Goal: Task Accomplishment & Management: Complete application form

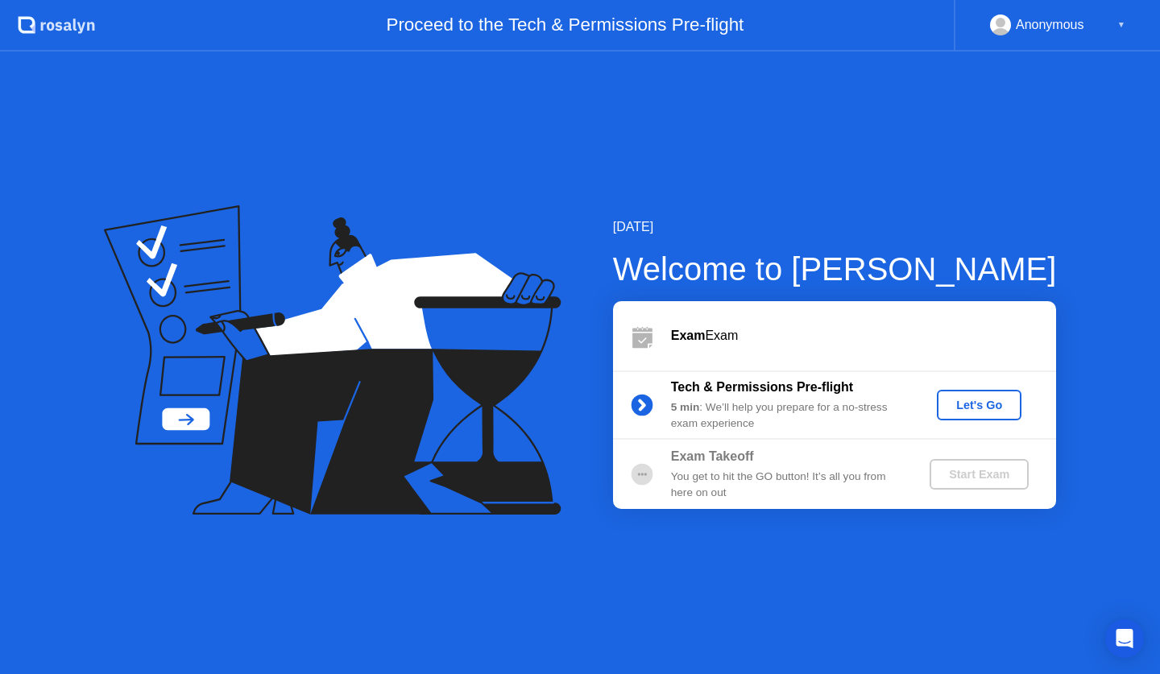
click at [961, 408] on div "Let's Go" at bounding box center [979, 405] width 72 height 13
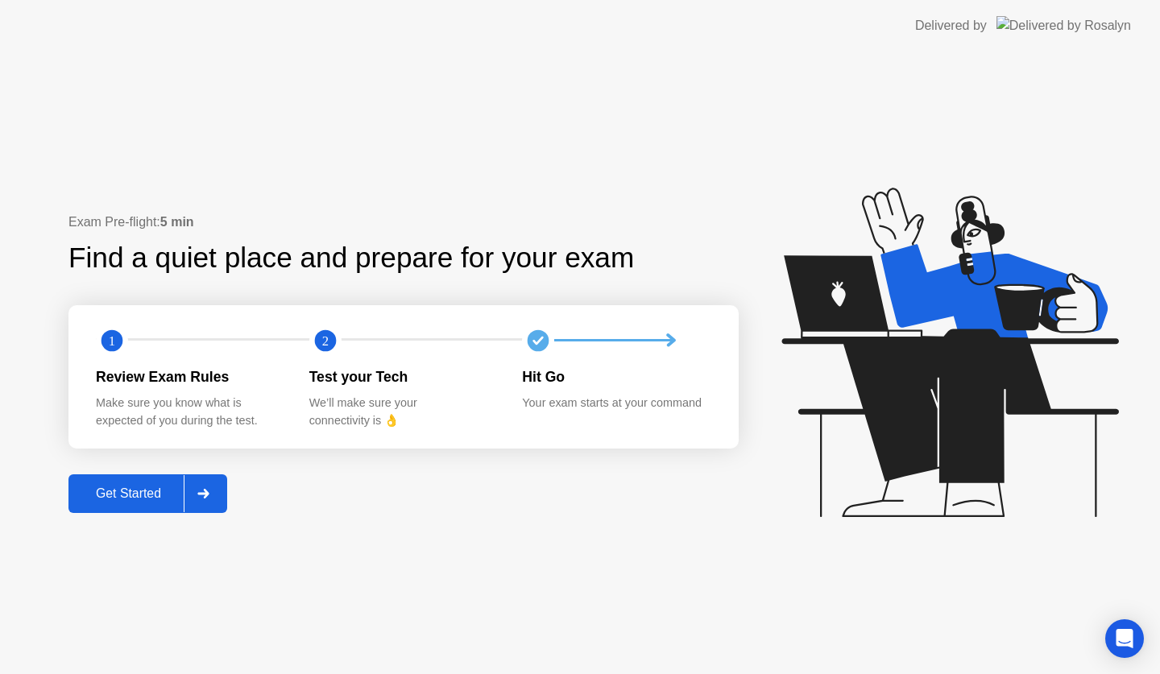
click at [139, 499] on div "Get Started" at bounding box center [128, 494] width 110 height 14
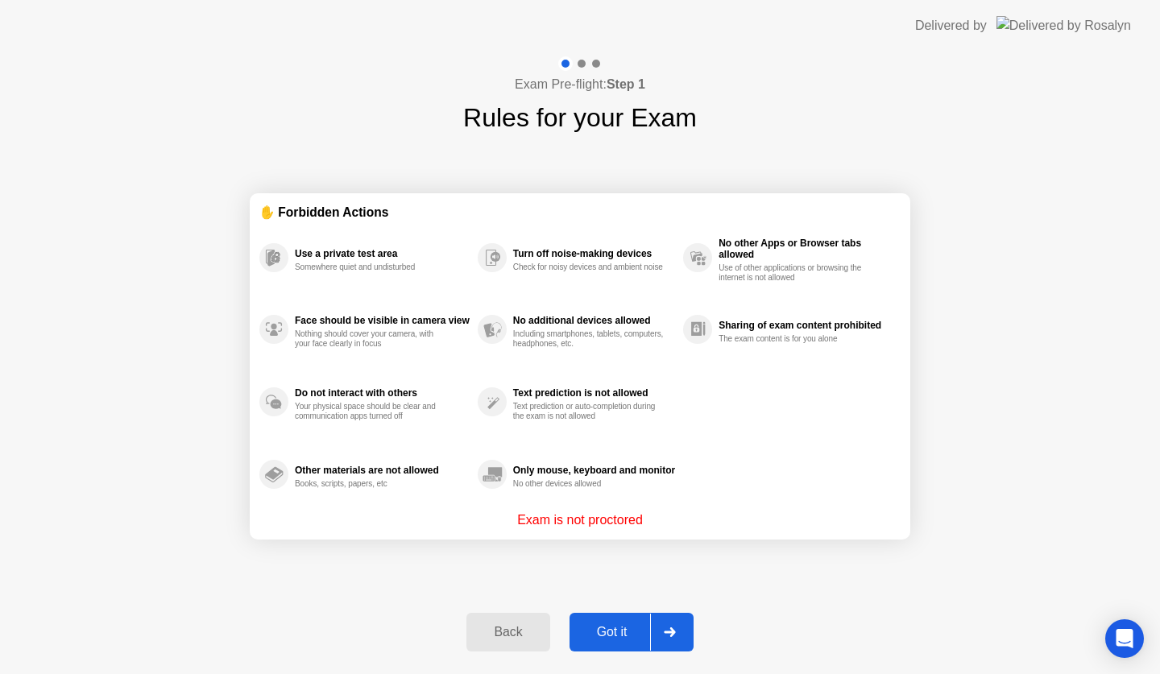
click at [618, 630] on div "Got it" at bounding box center [612, 632] width 76 height 14
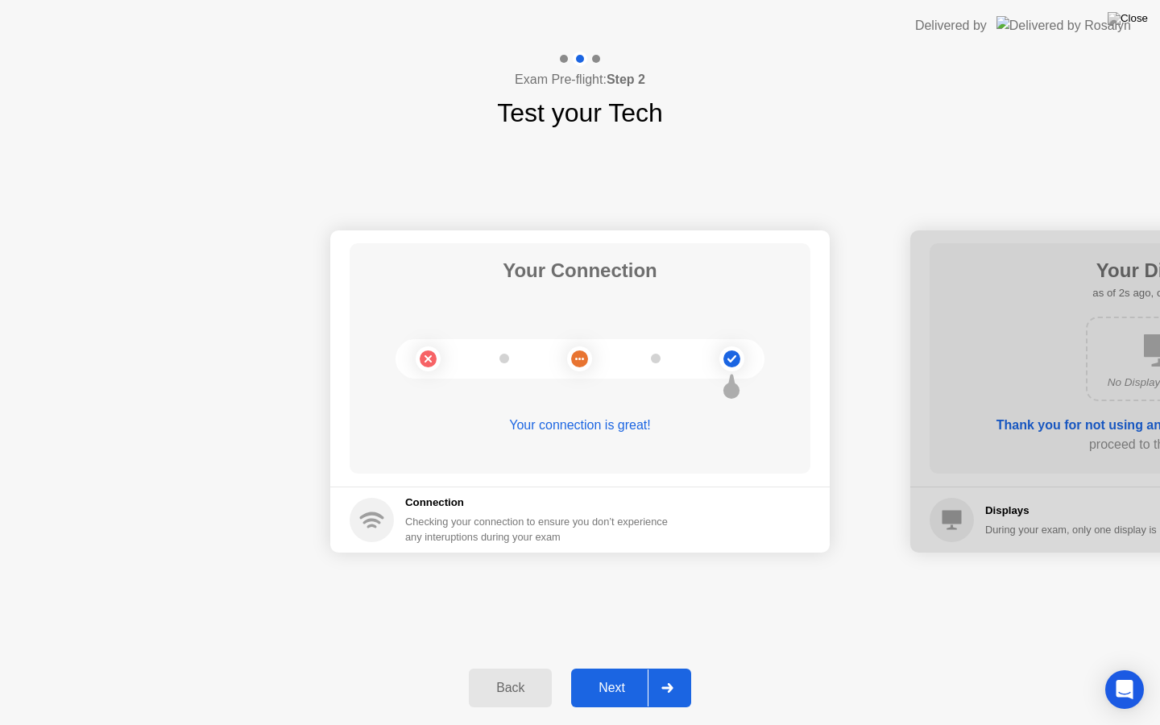
click at [632, 673] on div "Next" at bounding box center [612, 688] width 72 height 14
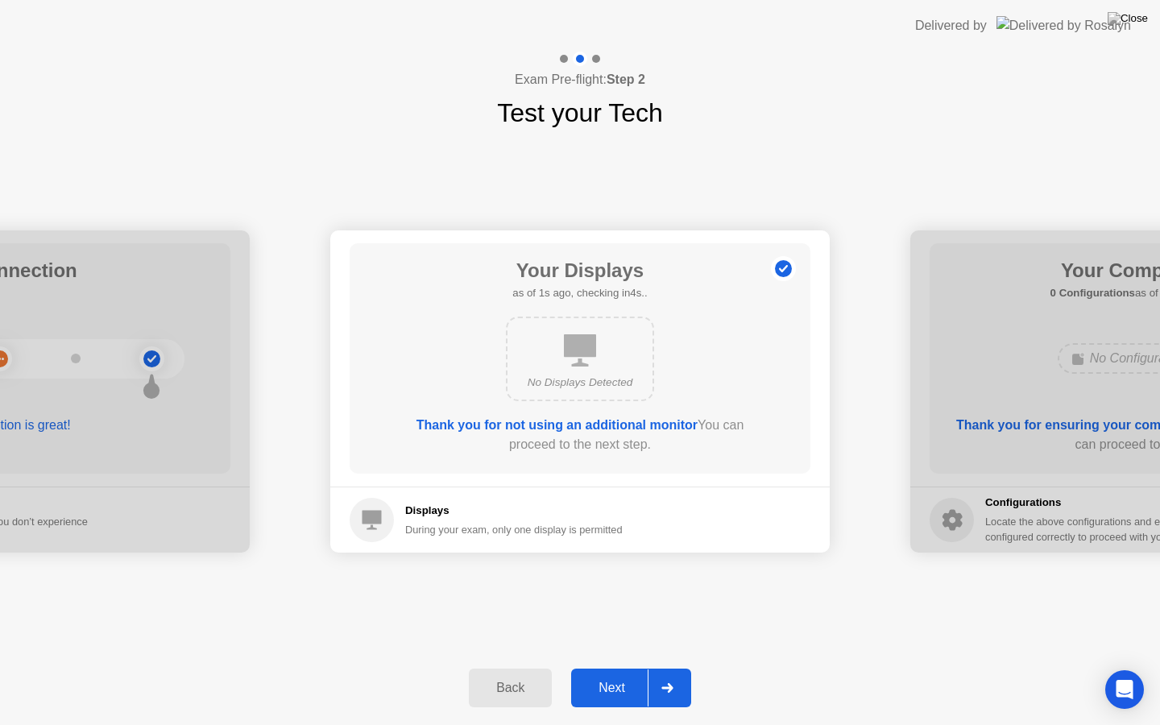
click at [628, 673] on div "Next" at bounding box center [612, 688] width 72 height 14
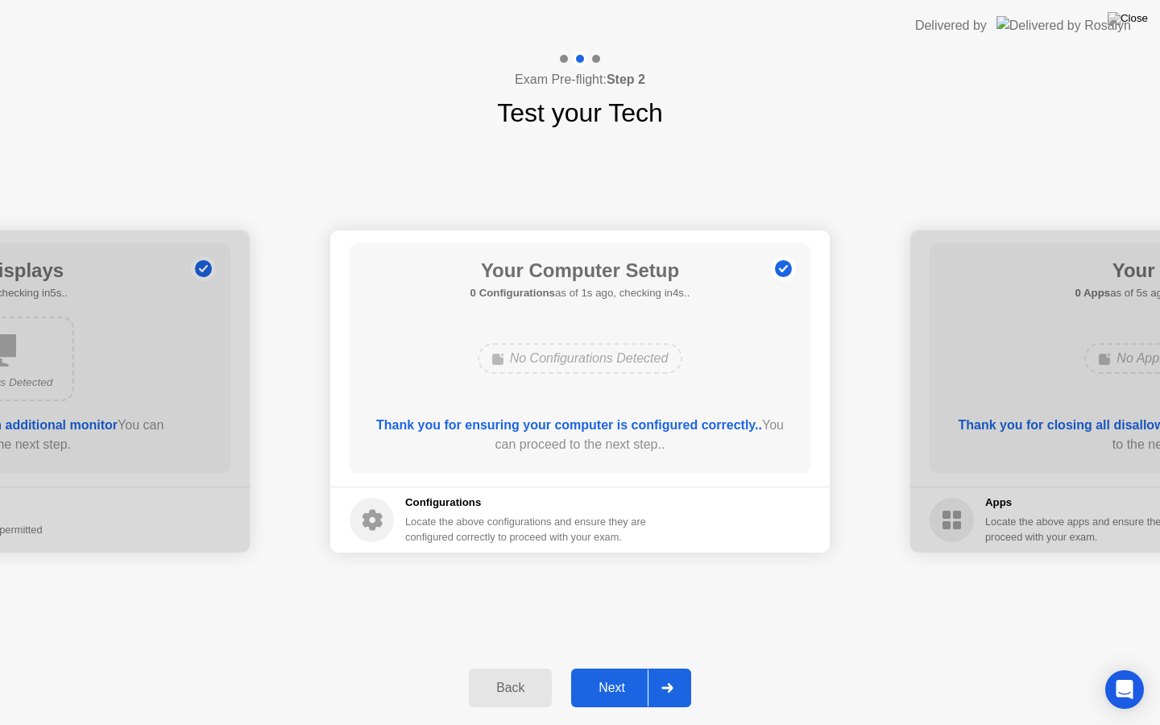
click at [628, 673] on div "Next" at bounding box center [612, 688] width 72 height 14
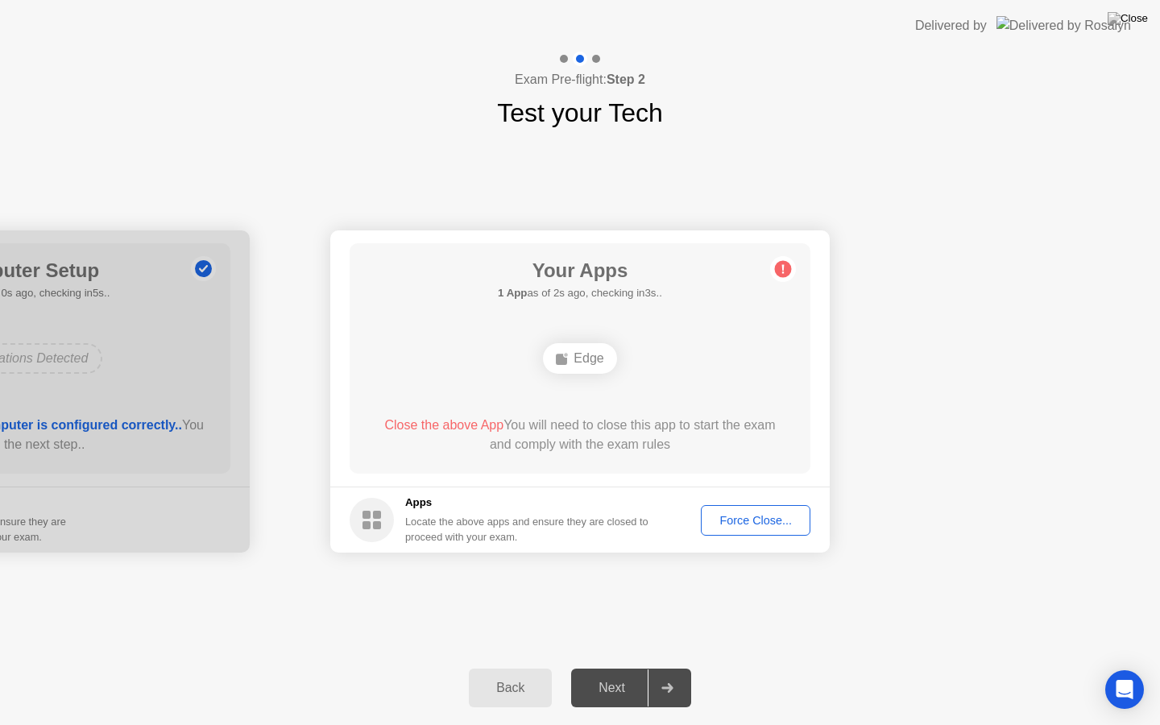
click at [733, 503] on footer "Apps Locate the above apps and ensure they are closed to proceed with your exam…" at bounding box center [579, 520] width 499 height 66
click at [752, 525] on div "Force Close..." at bounding box center [755, 520] width 98 height 13
click at [727, 523] on div "Force Close..." at bounding box center [755, 520] width 98 height 13
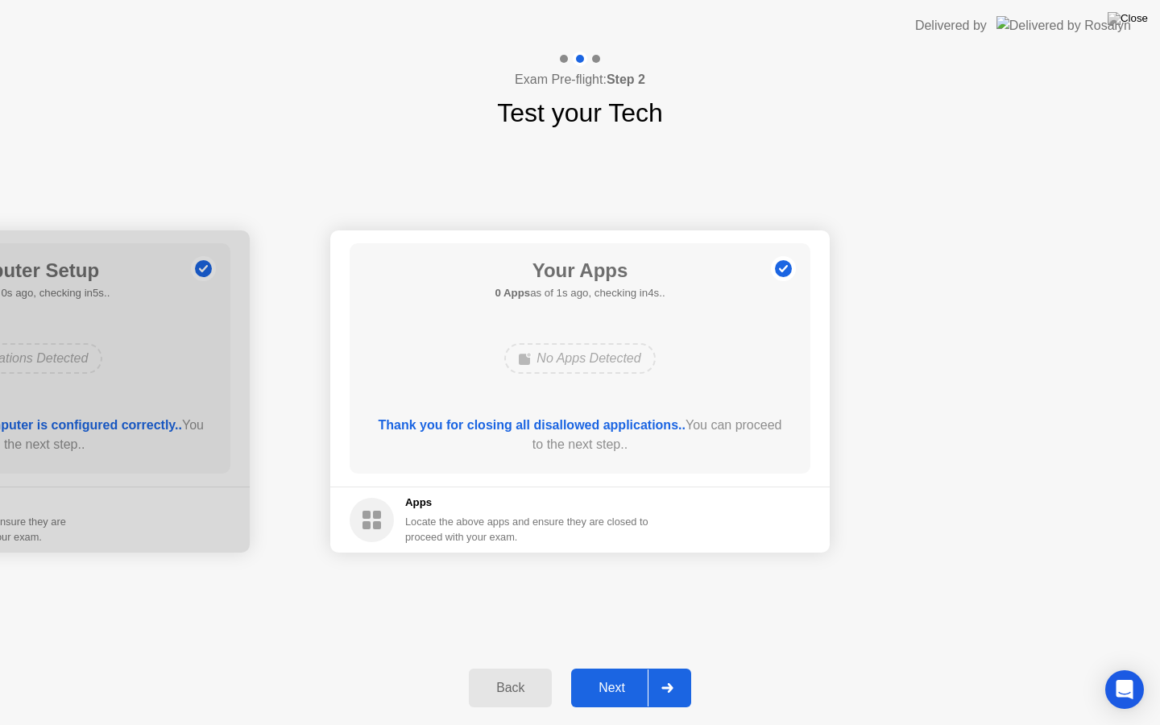
click at [623, 673] on button "Next" at bounding box center [631, 688] width 120 height 39
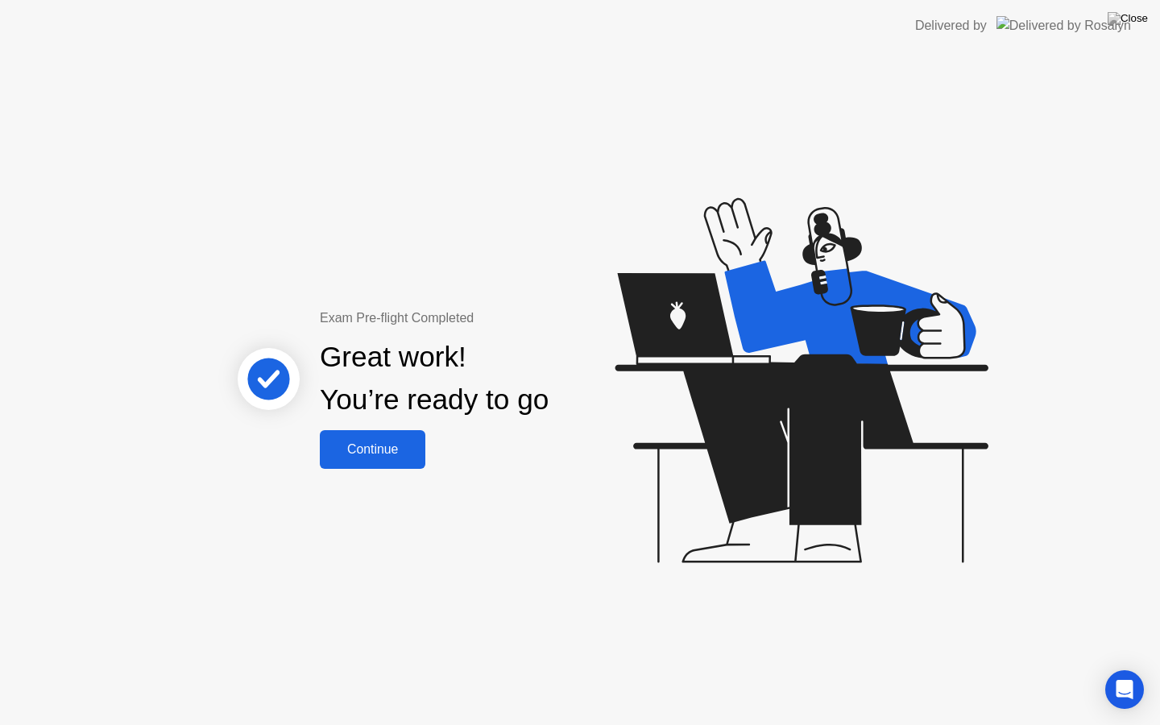
click at [1116, 563] on div "Exam Pre-flight Completed Great work! You’re ready to go Continue" at bounding box center [580, 388] width 1160 height 673
click at [414, 470] on div "Exam Pre-flight Completed Great work! You’re ready to go Continue" at bounding box center [580, 388] width 1160 height 673
click at [415, 451] on div "Continue" at bounding box center [373, 449] width 96 height 14
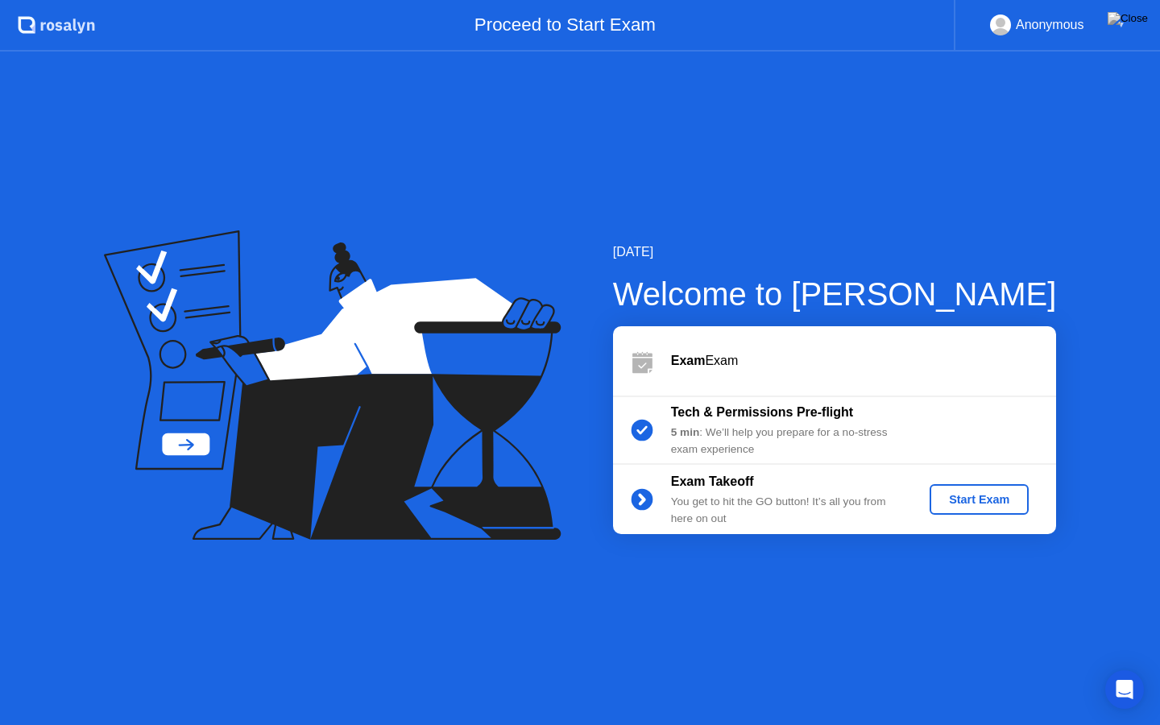
click at [965, 496] on div "Start Exam" at bounding box center [979, 499] width 86 height 13
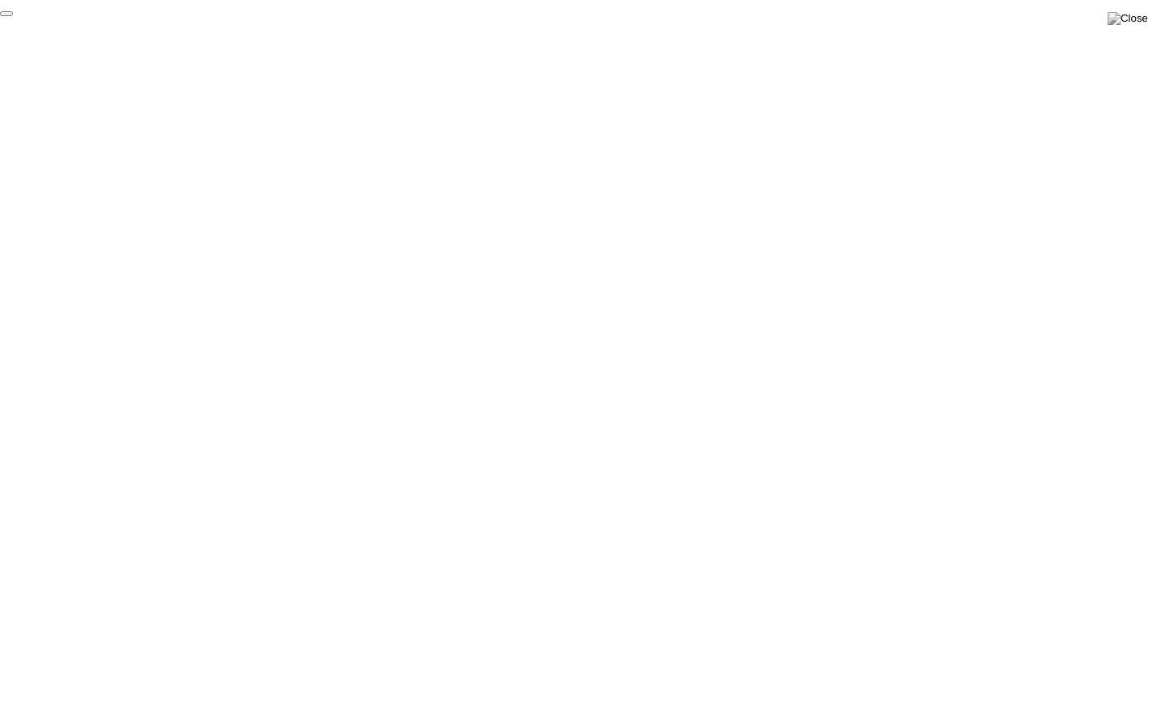
click at [13, 16] on button "End Proctoring Session" at bounding box center [6, 13] width 13 height 5
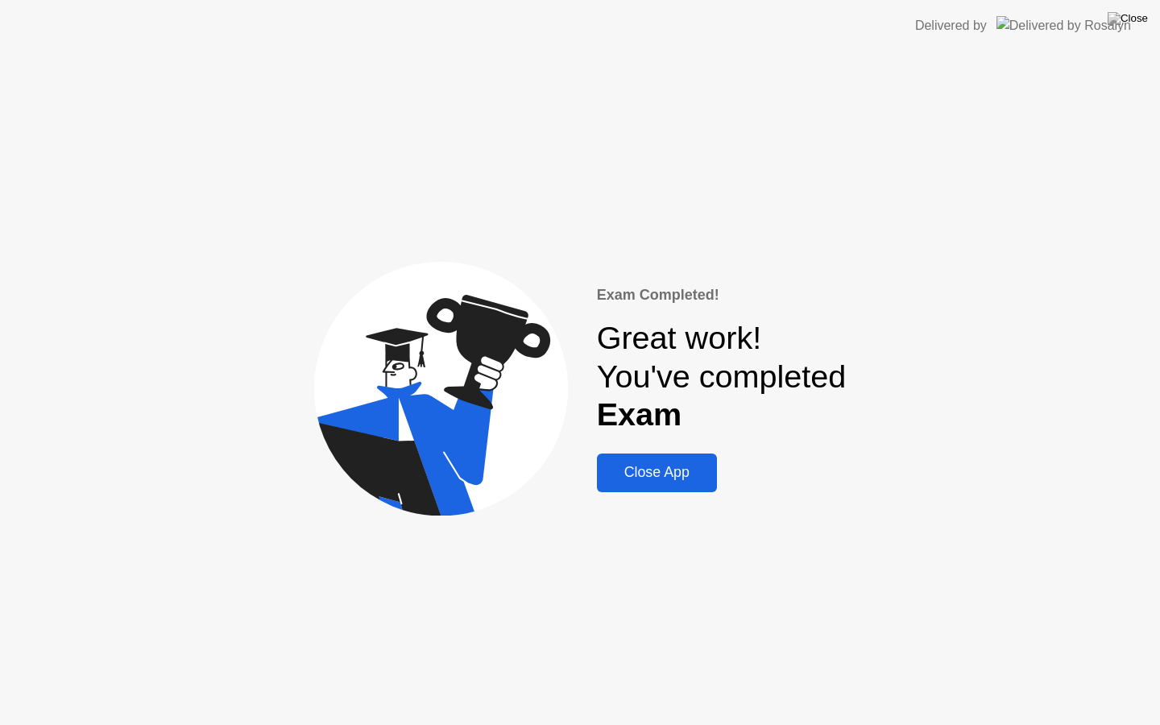
click at [672, 466] on div "Close App" at bounding box center [657, 472] width 110 height 17
